Goal: Obtain resource: Download file/media

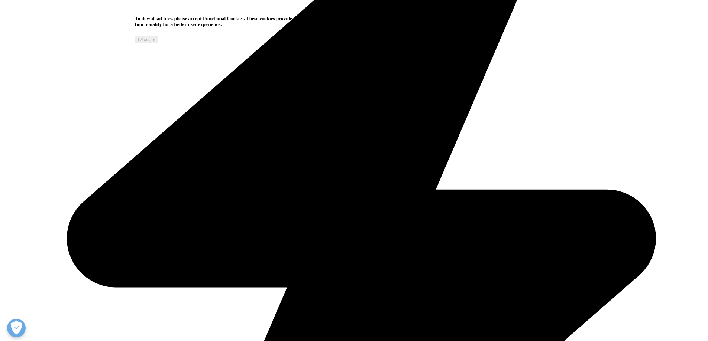
scroll to position [185, 438]
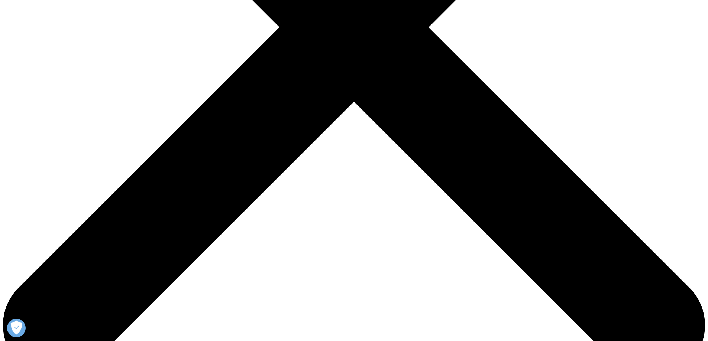
scroll to position [288, 438]
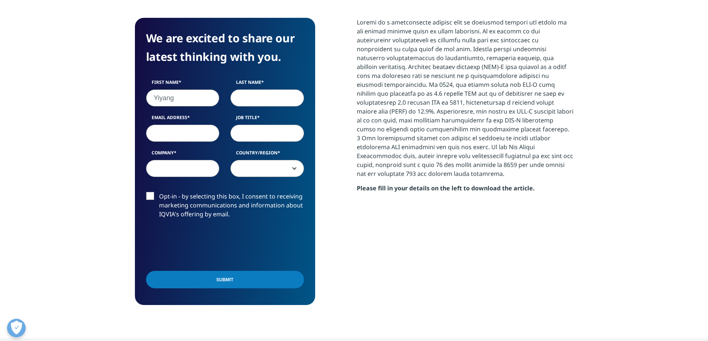
type input "Yiyang"
click at [247, 90] on input "Last Name" at bounding box center [267, 98] width 74 height 17
type input "Li"
click at [263, 125] on input "Job Title" at bounding box center [267, 133] width 74 height 17
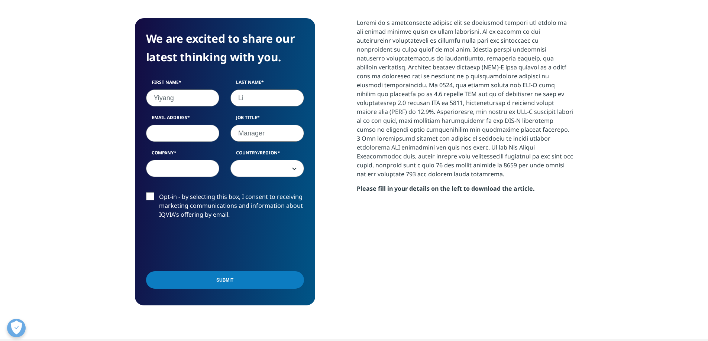
type input "Manager"
click at [182, 125] on input "Email Address" at bounding box center [183, 133] width 74 height 17
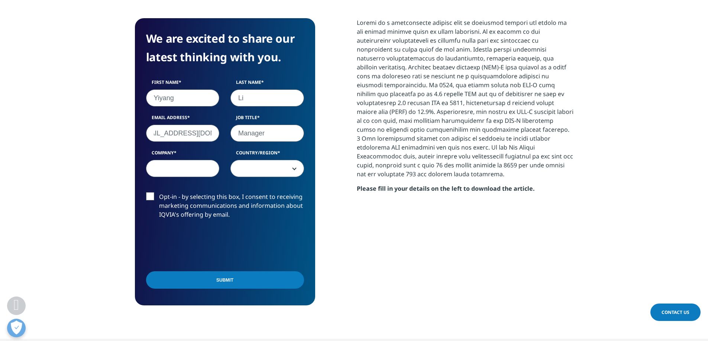
drag, startPoint x: 176, startPoint y: 106, endPoint x: 179, endPoint y: 109, distance: 5.0
click at [176, 125] on input "[EMAIL_ADDRESS][DOMAIN_NAME]" at bounding box center [183, 133] width 74 height 17
click at [211, 125] on input "[EMAIL_ADDRESS][DOMAIN_NAME]" at bounding box center [183, 133] width 74 height 17
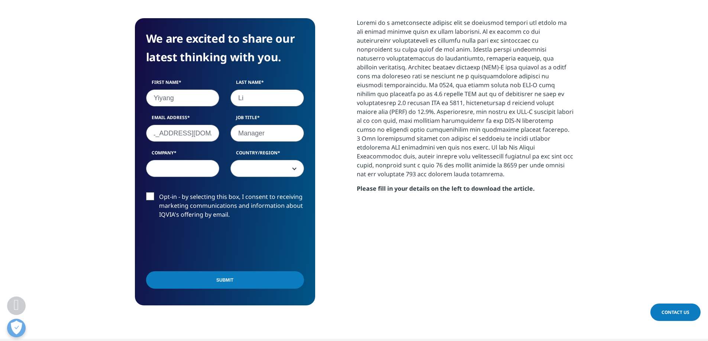
type input "[EMAIL_ADDRESS][DOMAIN_NAME]"
click at [186, 160] on input "Company" at bounding box center [183, 168] width 74 height 17
type input "GFS"
click at [258, 160] on span at bounding box center [267, 168] width 73 height 17
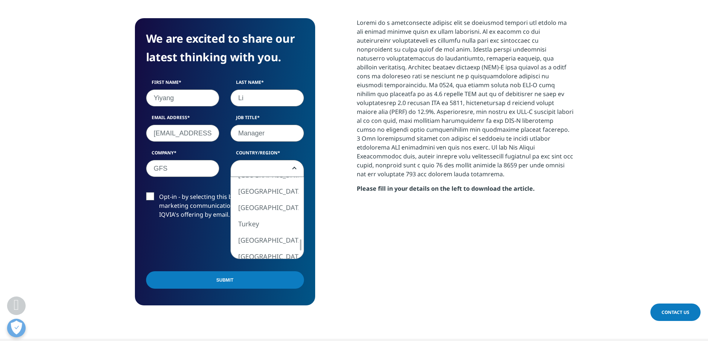
select select "[GEOGRAPHIC_DATA]"
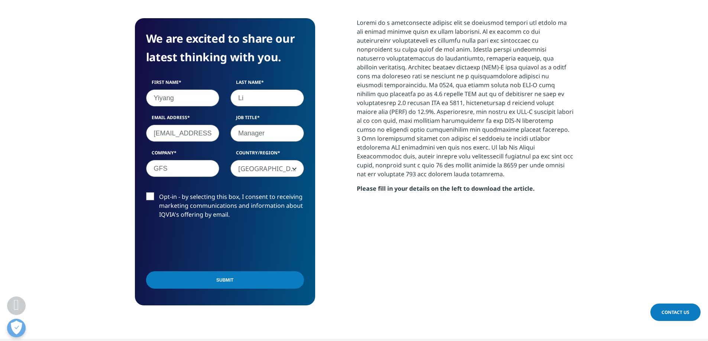
click at [203, 272] on input "Submit" at bounding box center [225, 280] width 158 height 17
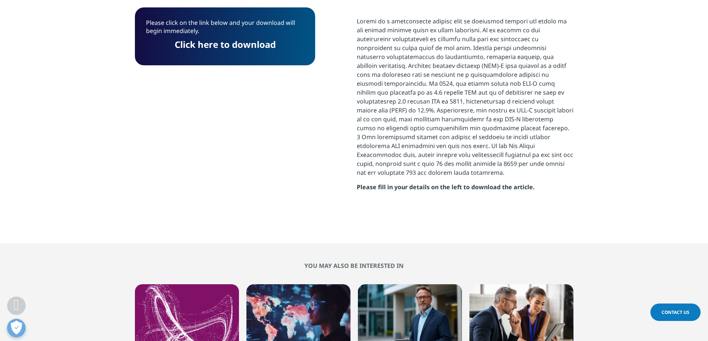
scroll to position [185, 438]
click at [197, 48] on link "Click here to download" at bounding box center [225, 44] width 101 height 12
